Goal: Transaction & Acquisition: Purchase product/service

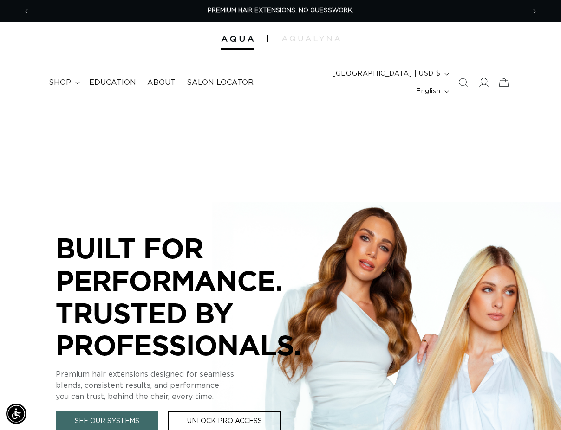
click at [483, 78] on icon at bounding box center [484, 83] width 10 height 10
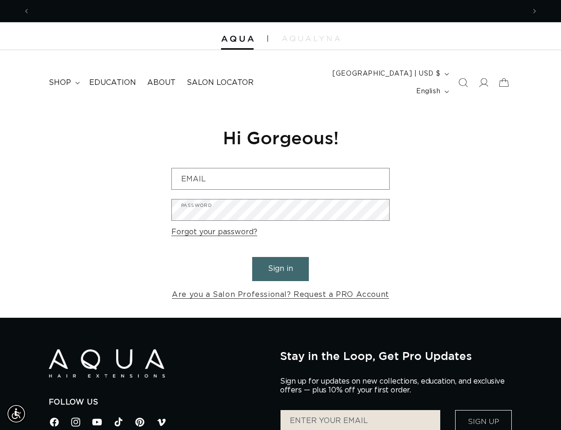
scroll to position [0, 495]
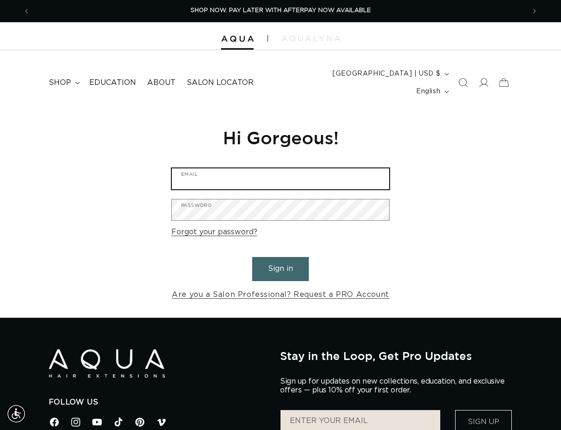
type input "fusionsalonandspa1@yahoo.com"
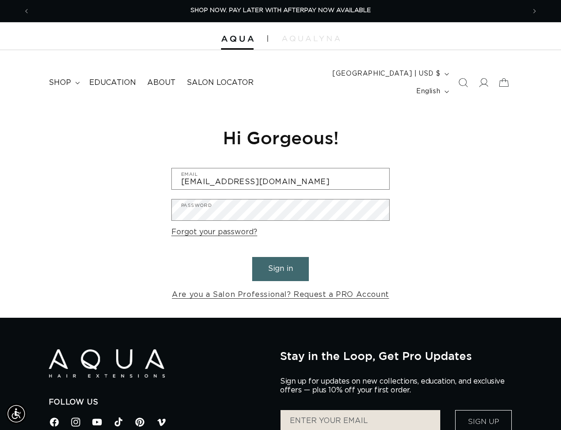
click at [282, 257] on button "Sign in" at bounding box center [280, 269] width 57 height 24
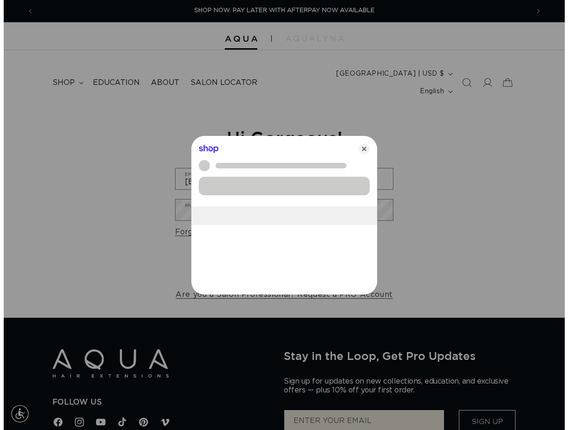
scroll to position [0, 502]
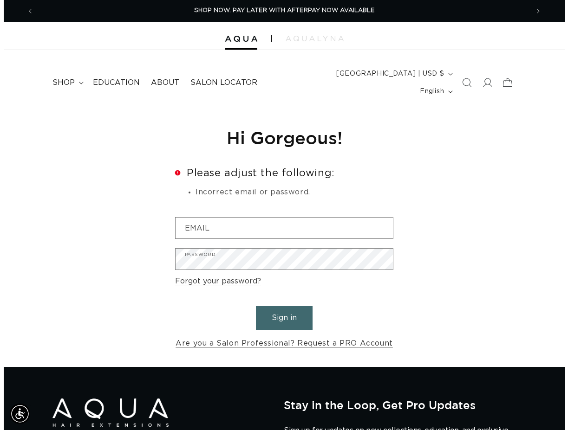
scroll to position [0, 495]
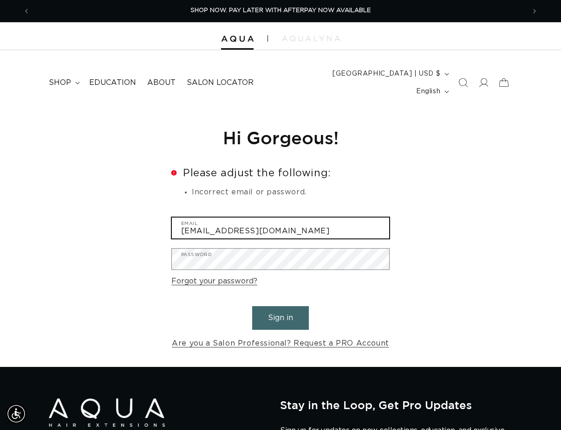
click at [286, 220] on input "[EMAIL_ADDRESS][DOMAIN_NAME]" at bounding box center [280, 228] width 217 height 21
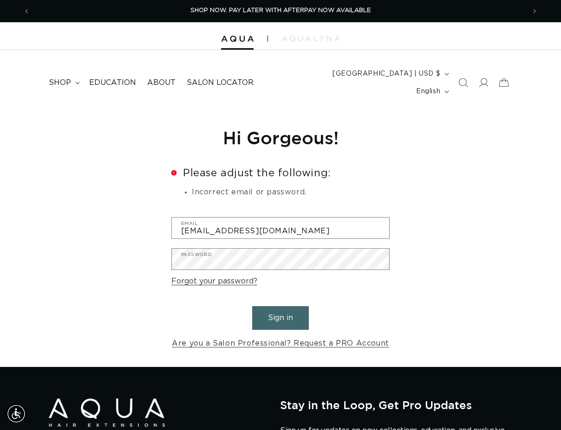
click at [520, 229] on div "Reset your password We will send you an email to reset your password Email Subm…" at bounding box center [280, 239] width 561 height 258
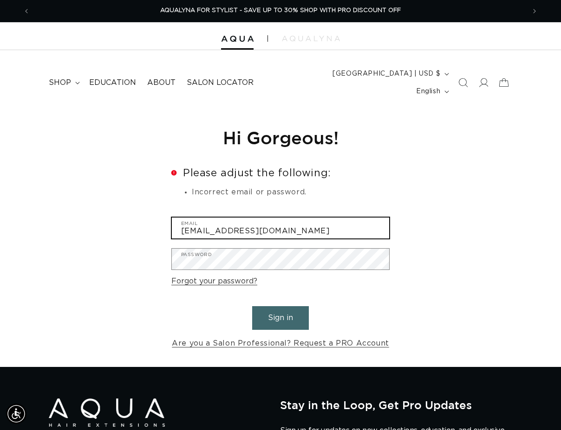
click at [350, 218] on input "[EMAIL_ADDRESS][DOMAIN_NAME]" at bounding box center [280, 228] width 217 height 21
type input "f"
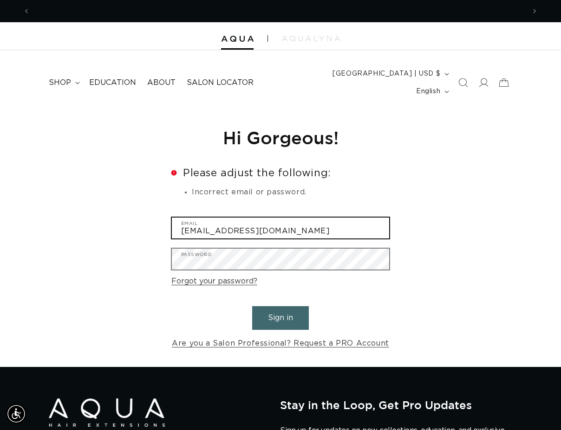
scroll to position [0, 495]
type input "Lindawwtwolips@gmail.com"
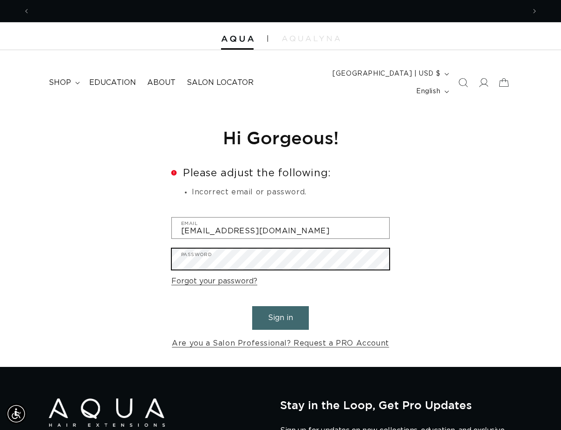
scroll to position [0, 0]
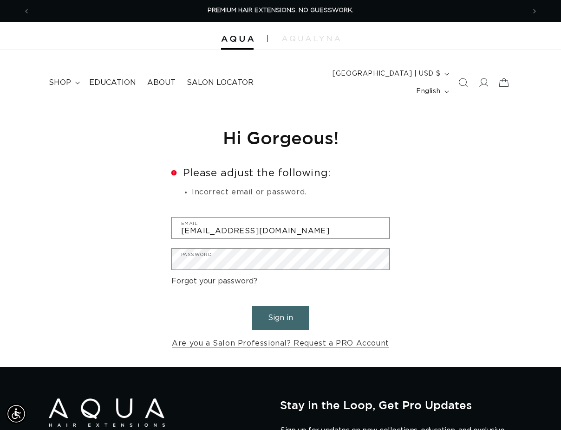
click at [491, 204] on div "Reset your password We will send you an email to reset your password Email Subm…" at bounding box center [280, 239] width 561 height 258
click at [277, 306] on button "Sign in" at bounding box center [280, 318] width 57 height 24
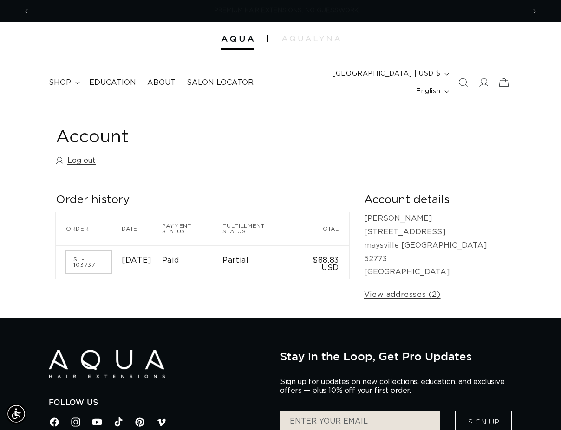
scroll to position [0, 495]
click at [61, 78] on span "shop" at bounding box center [60, 83] width 22 height 10
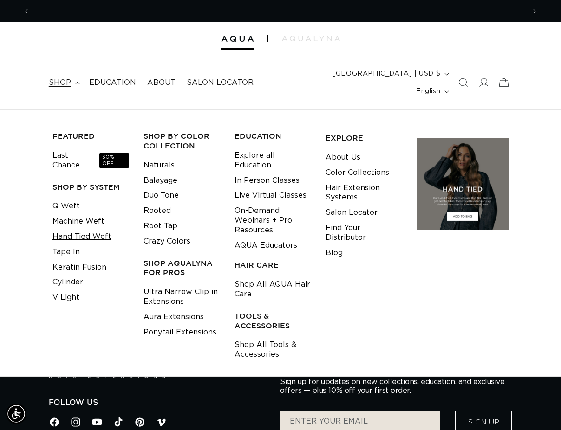
scroll to position [0, 990]
click at [66, 199] on link "Q Weft" at bounding box center [65, 206] width 27 height 15
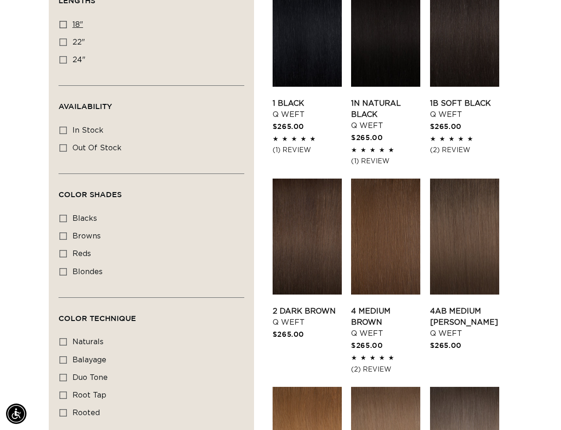
click at [62, 21] on icon at bounding box center [62, 24] width 7 height 7
click at [62, 21] on input "18" 18" (5 products)" at bounding box center [62, 24] width 7 height 7
checkbox input "true"
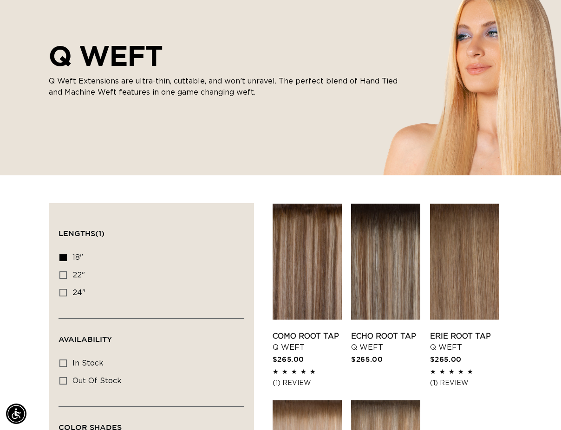
scroll to position [0, 990]
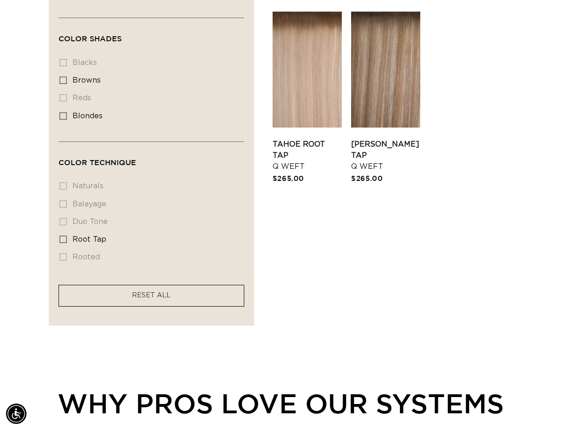
scroll to position [0, 0]
click at [65, 77] on icon at bounding box center [62, 80] width 7 height 7
click at [65, 77] on input "browns browns (5 products)" at bounding box center [62, 80] width 7 height 7
checkbox input "true"
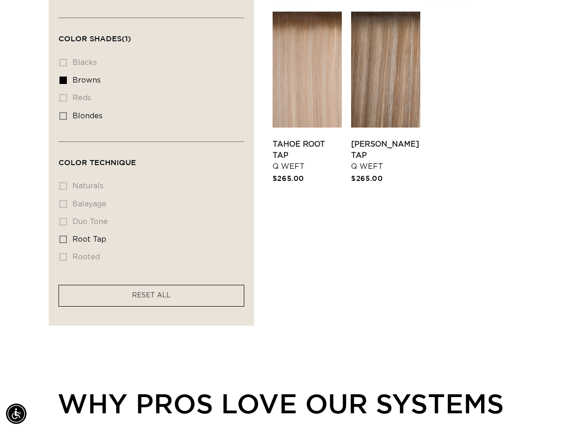
scroll to position [0, 495]
click at [146, 292] on span "RESET ALL" at bounding box center [151, 295] width 39 height 6
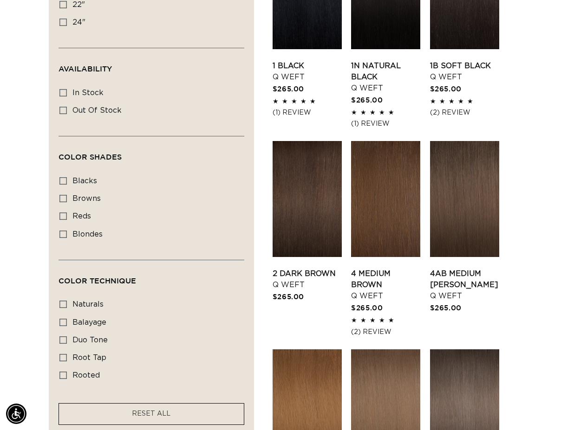
scroll to position [275, 0]
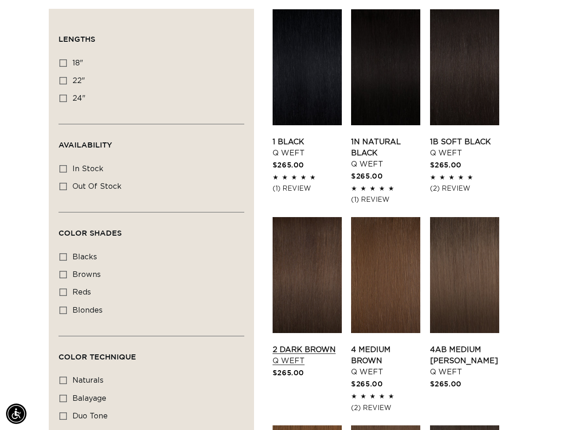
click at [299, 344] on link "2 Dark Brown Q Weft" at bounding box center [306, 355] width 69 height 22
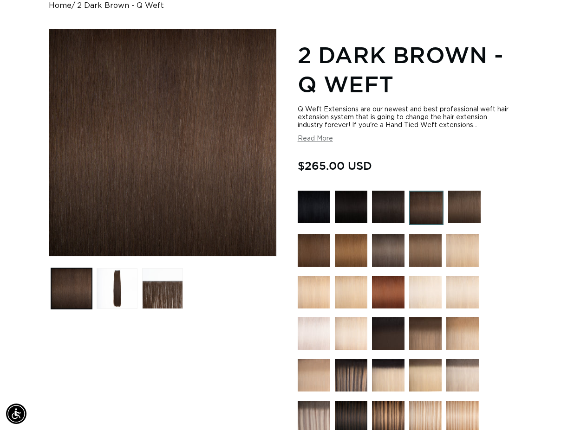
scroll to position [0, 495]
click at [430, 191] on img at bounding box center [426, 208] width 34 height 34
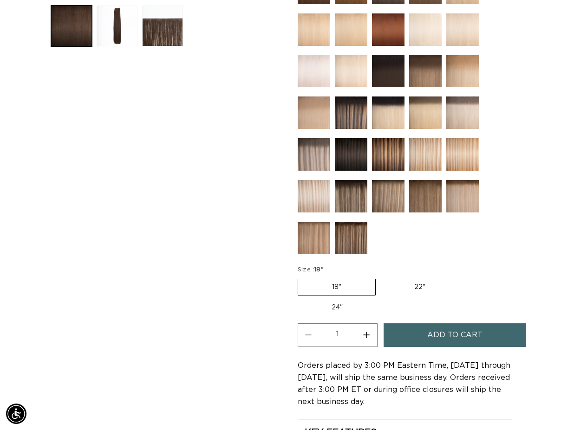
click at [382, 138] on img at bounding box center [388, 154] width 32 height 32
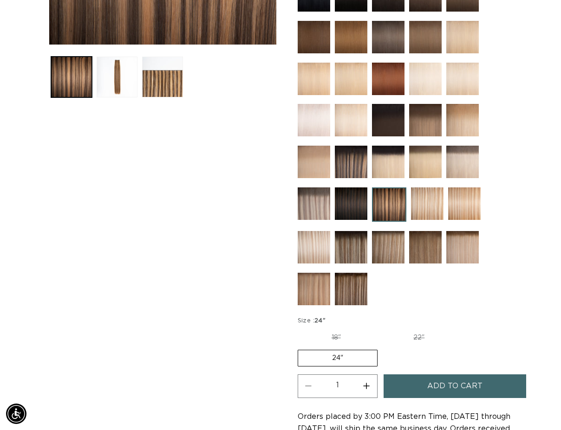
scroll to position [324, 0]
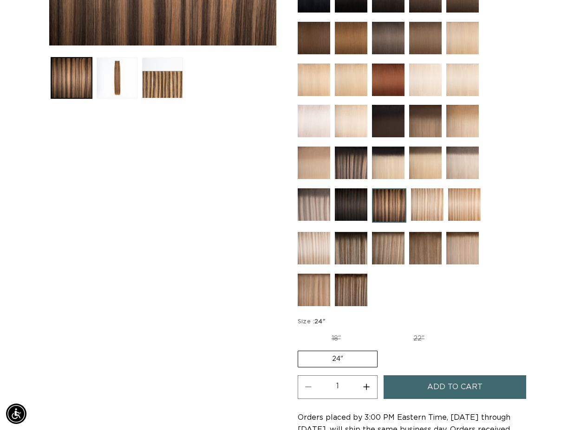
click at [348, 190] on img at bounding box center [351, 204] width 32 height 32
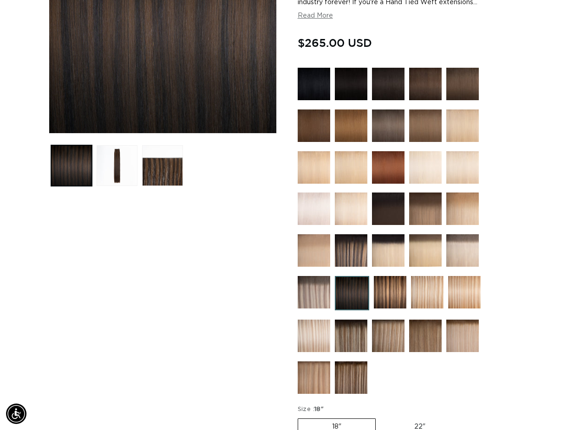
scroll to position [236, 0]
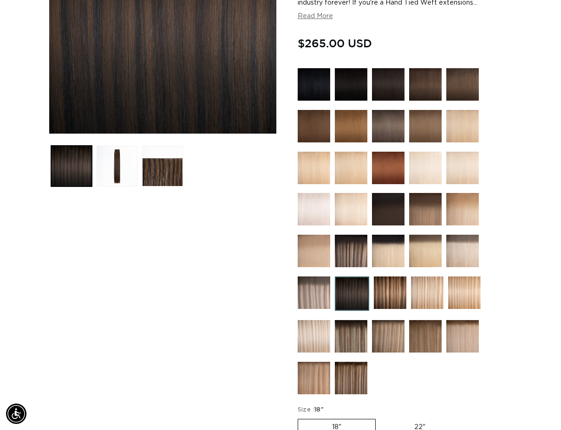
click at [352, 241] on img at bounding box center [351, 251] width 32 height 32
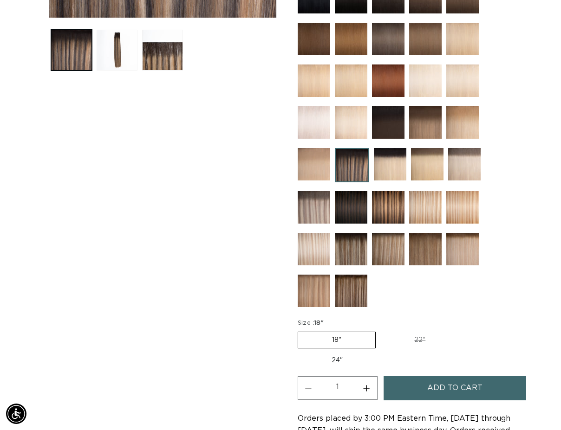
scroll to position [0, 990]
click at [394, 191] on img at bounding box center [388, 207] width 32 height 32
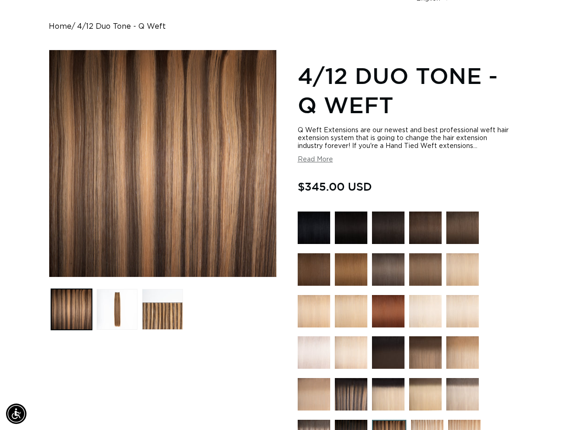
scroll to position [0, 495]
